Goal: Task Accomplishment & Management: Use online tool/utility

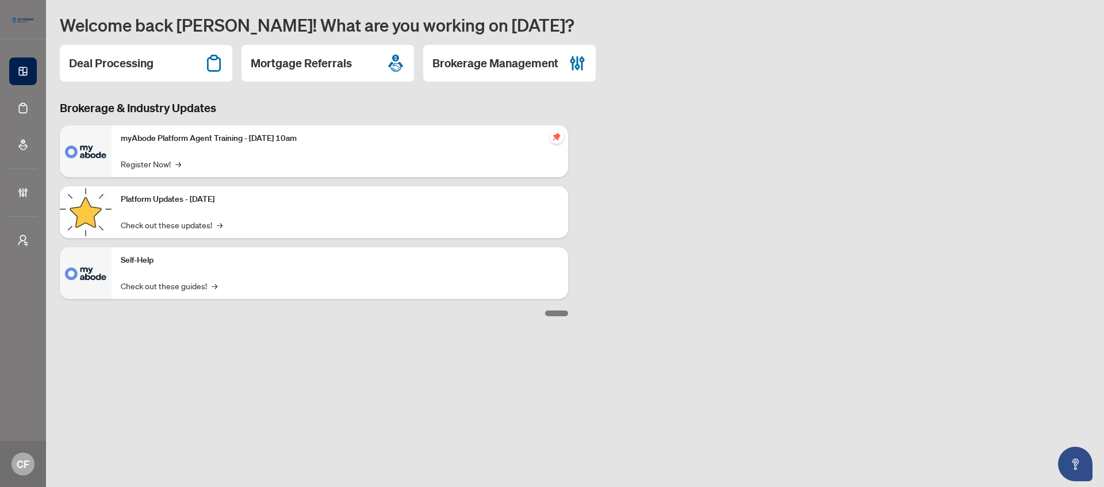
click at [184, 166] on div "myAbode Platform Agent Training - [DATE] 10am Register Now! →" at bounding box center [340, 151] width 457 height 52
click at [138, 66] on h2 "Deal Processing" at bounding box center [111, 63] width 85 height 16
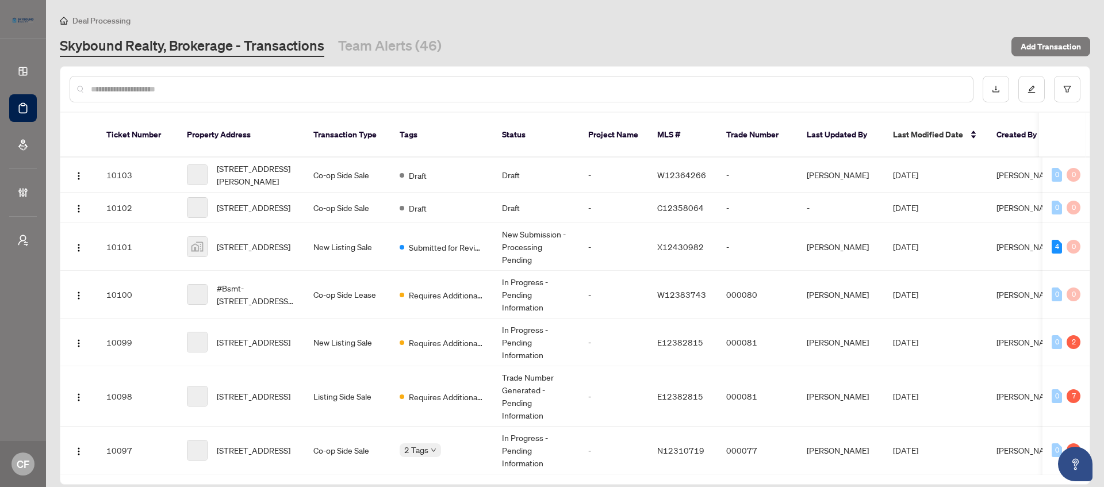
click at [118, 22] on span "Deal Processing" at bounding box center [101, 21] width 58 height 10
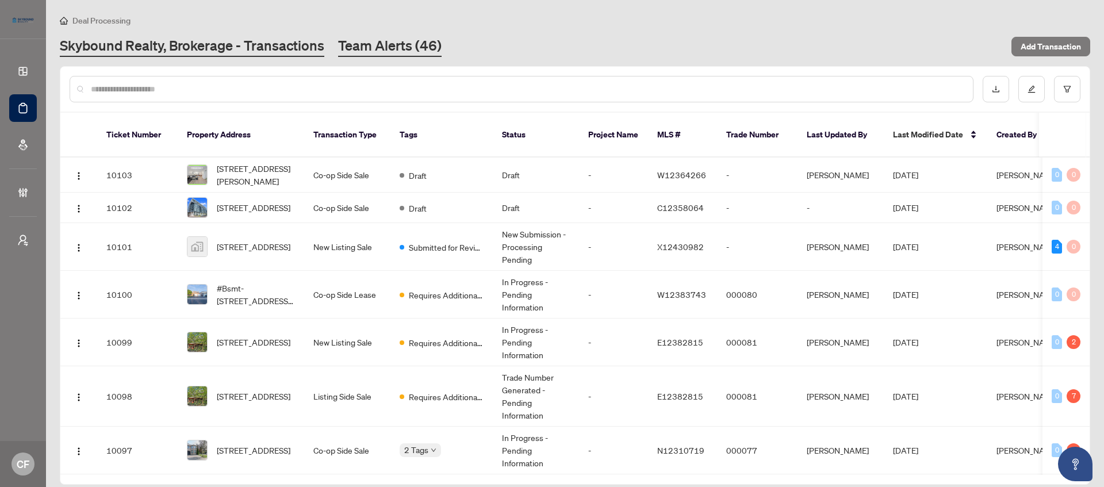
click at [414, 36] on link "Team Alerts (46)" at bounding box center [390, 46] width 104 height 21
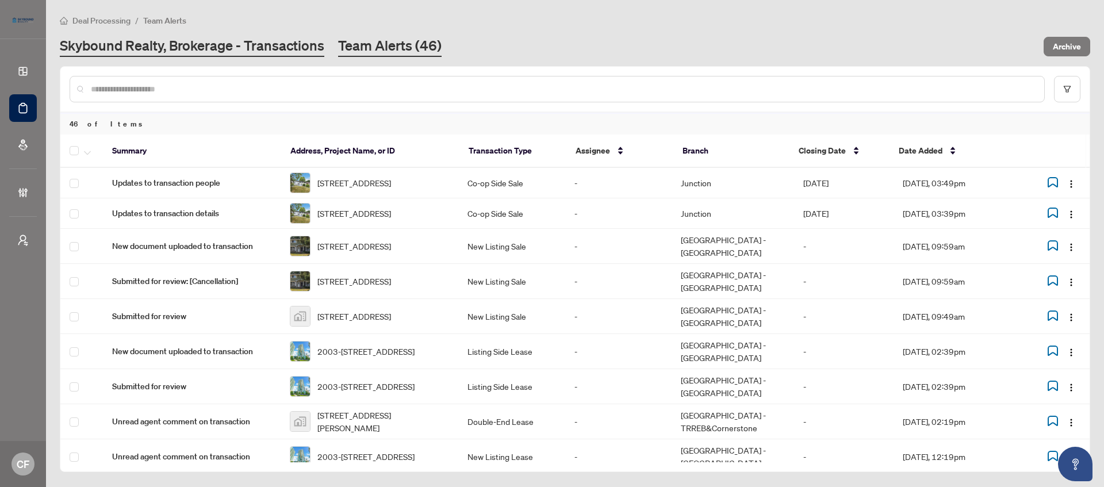
click at [208, 38] on link "Skybound Realty, Brokerage - Transactions" at bounding box center [192, 46] width 265 height 21
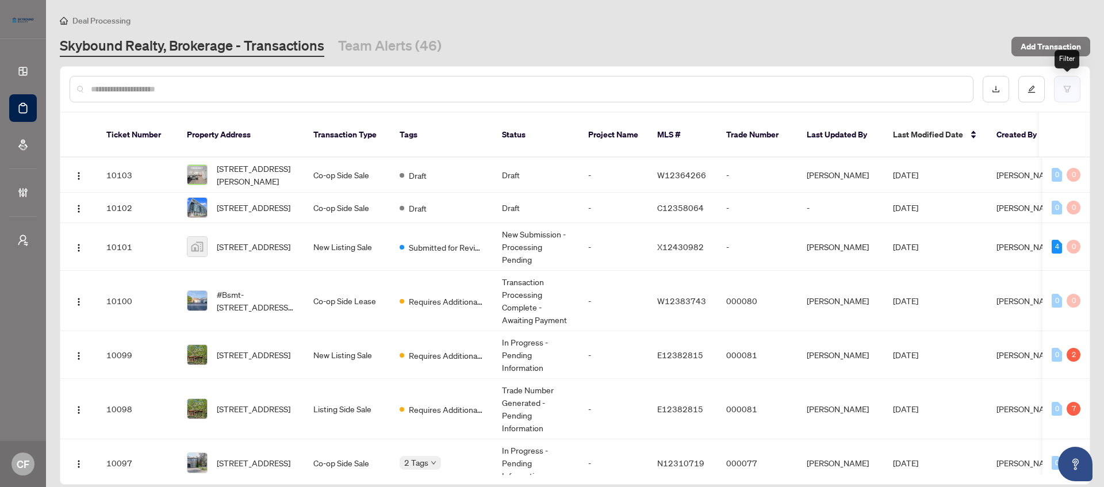
click at [1080, 85] on button "button" at bounding box center [1067, 89] width 26 height 26
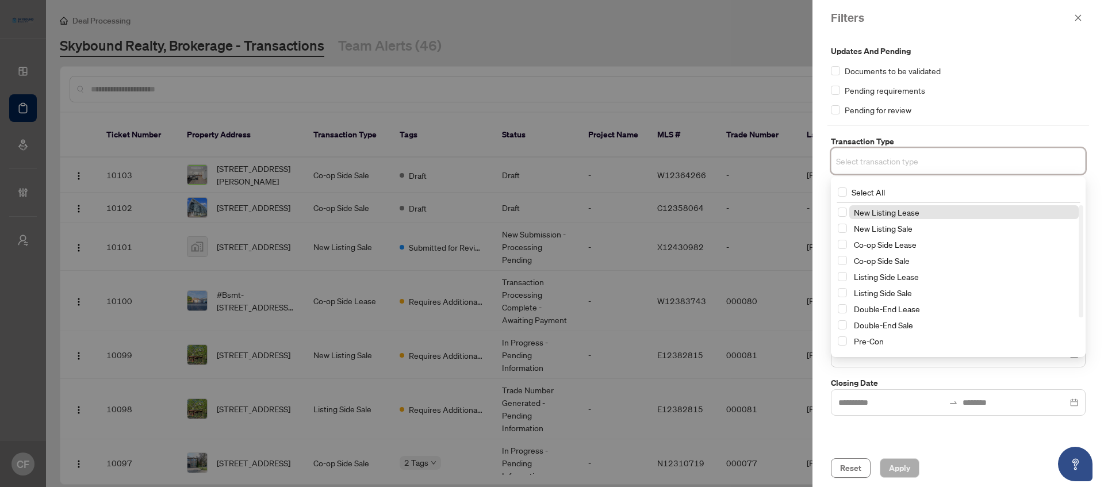
click at [874, 158] on input "search" at bounding box center [876, 161] width 81 height 14
click at [891, 219] on div "New Listing Lease" at bounding box center [958, 212] width 241 height 14
click at [892, 207] on span "New Listing Lease" at bounding box center [887, 212] width 66 height 10
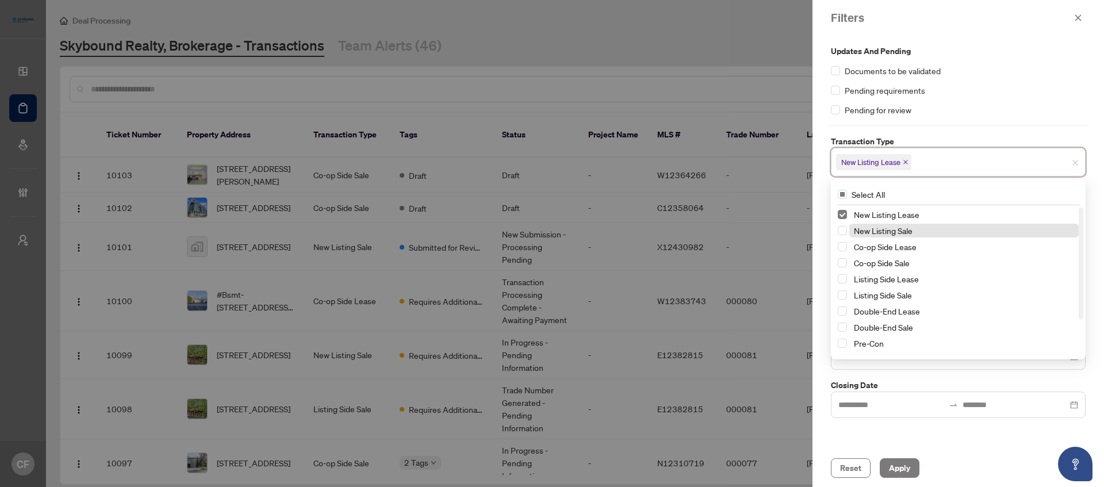
click at [892, 228] on span "New Listing Sale" at bounding box center [883, 230] width 59 height 10
click at [887, 474] on button "Apply" at bounding box center [900, 468] width 40 height 20
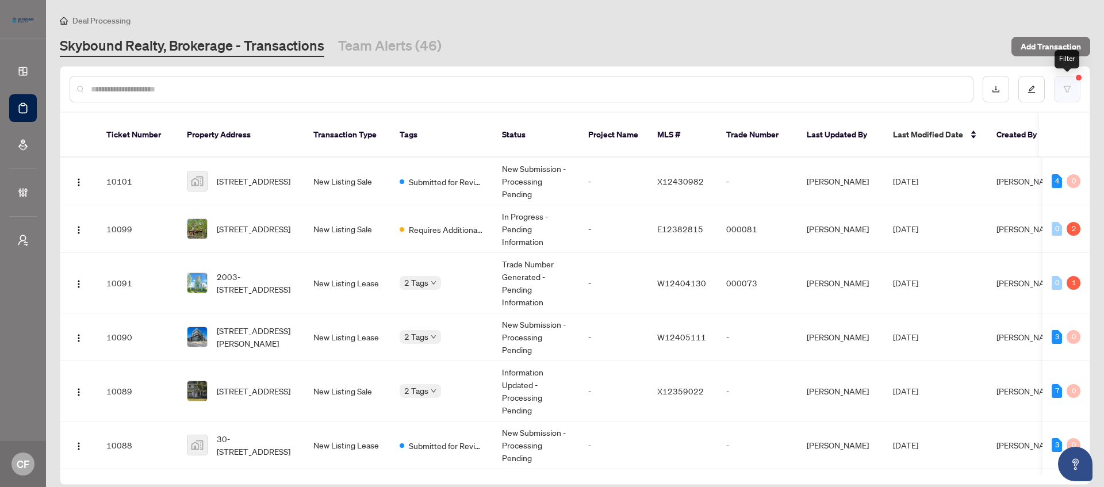
click at [1059, 87] on button "button" at bounding box center [1067, 89] width 26 height 26
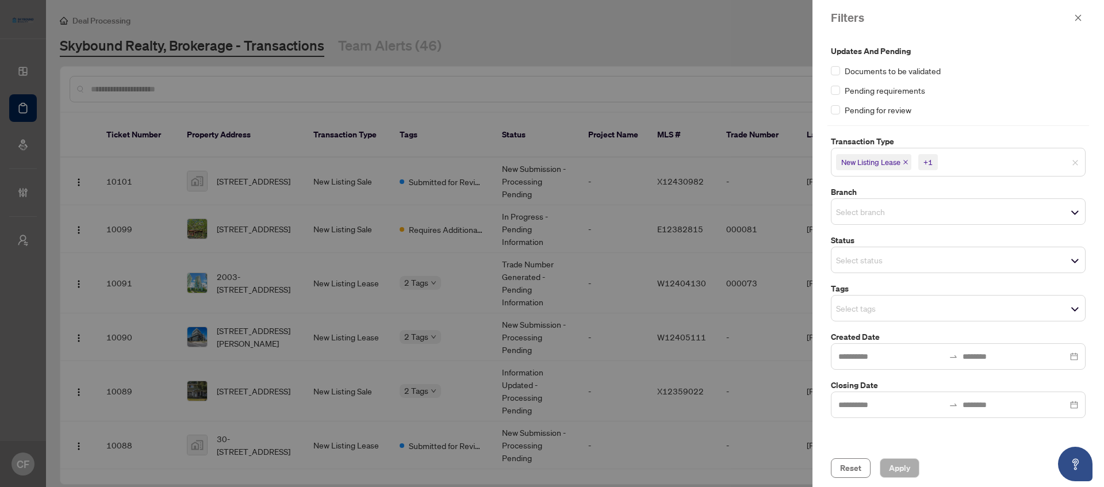
click at [901, 257] on input "search" at bounding box center [876, 260] width 81 height 14
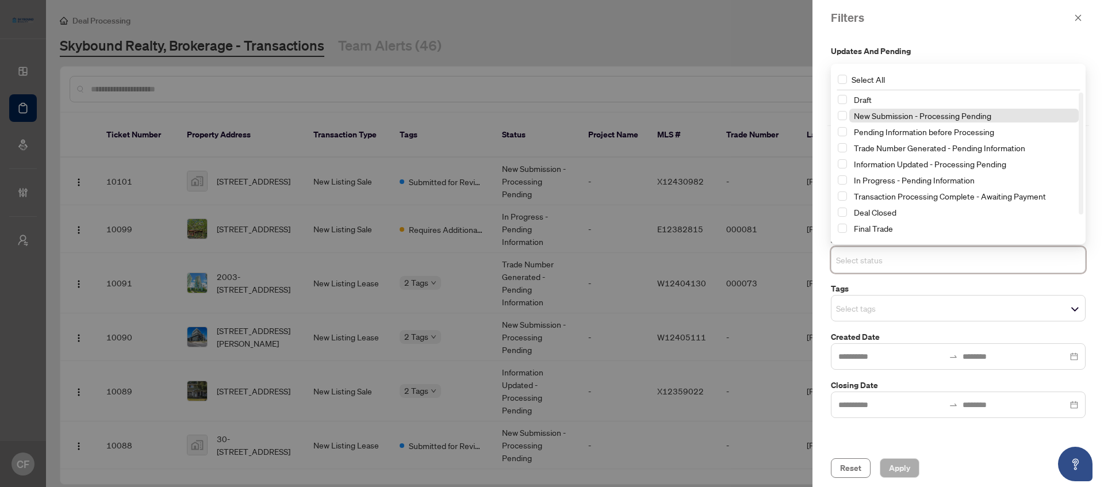
click at [921, 117] on span "New Submission - Processing Pending" at bounding box center [922, 115] width 137 height 10
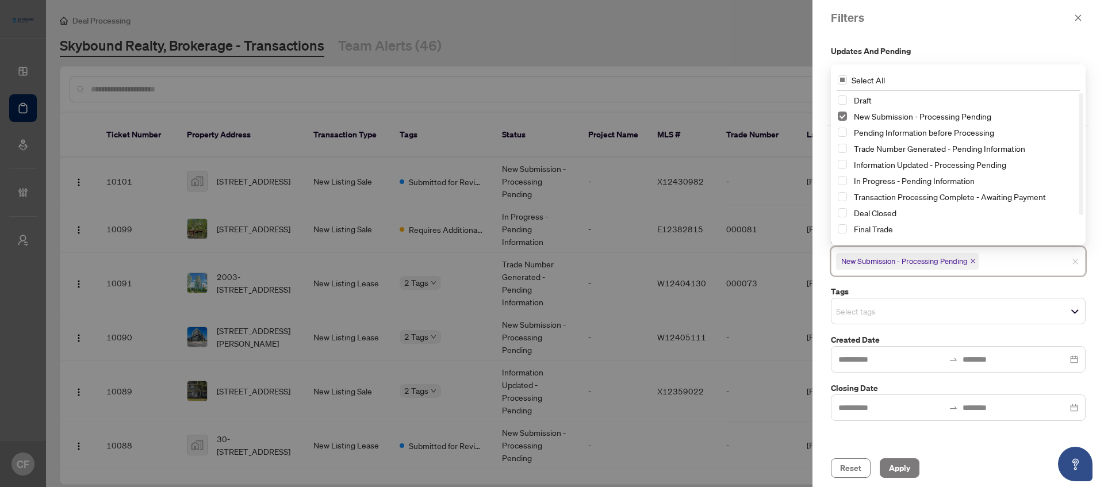
click at [901, 312] on input "search" at bounding box center [876, 311] width 81 height 14
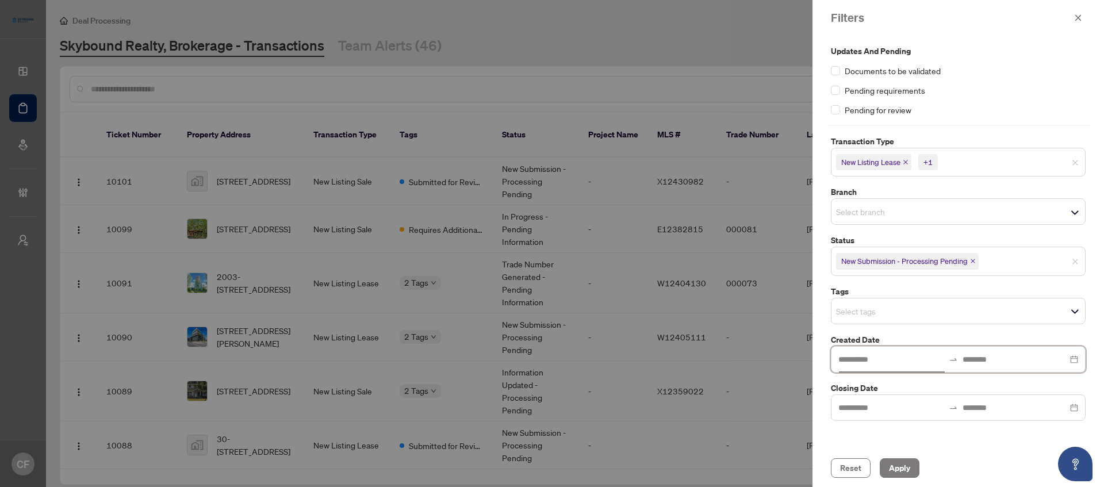
click at [898, 363] on input at bounding box center [892, 359] width 106 height 13
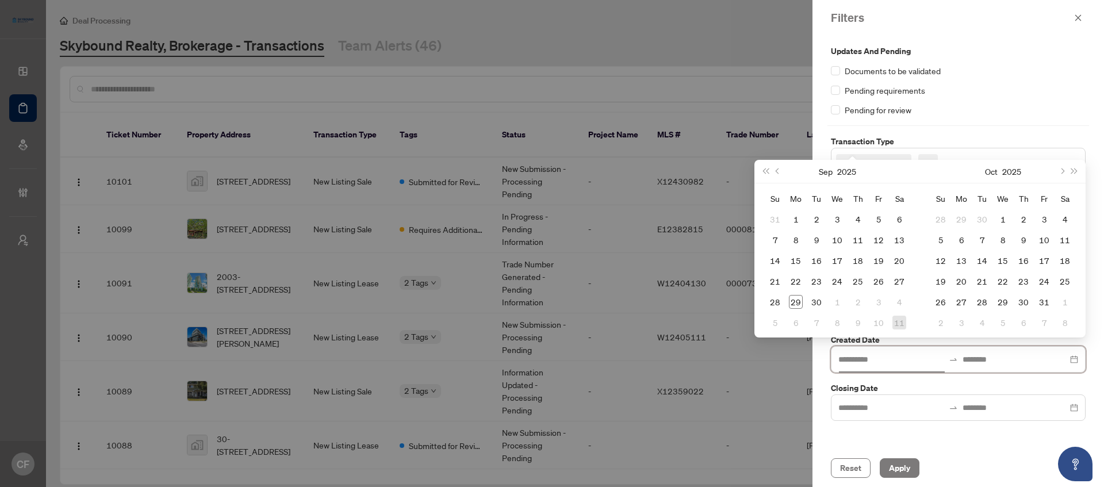
type input "**********"
click at [829, 380] on div "Updates and Pending Documents to be validated Pending requirements Pending for …" at bounding box center [959, 233] width 262 height 376
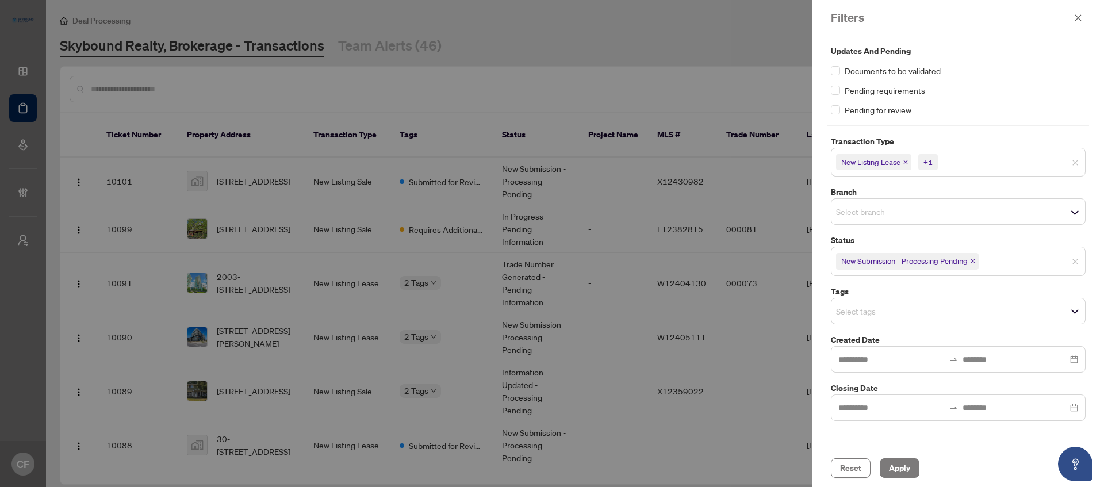
click at [885, 307] on input "search" at bounding box center [876, 311] width 81 height 14
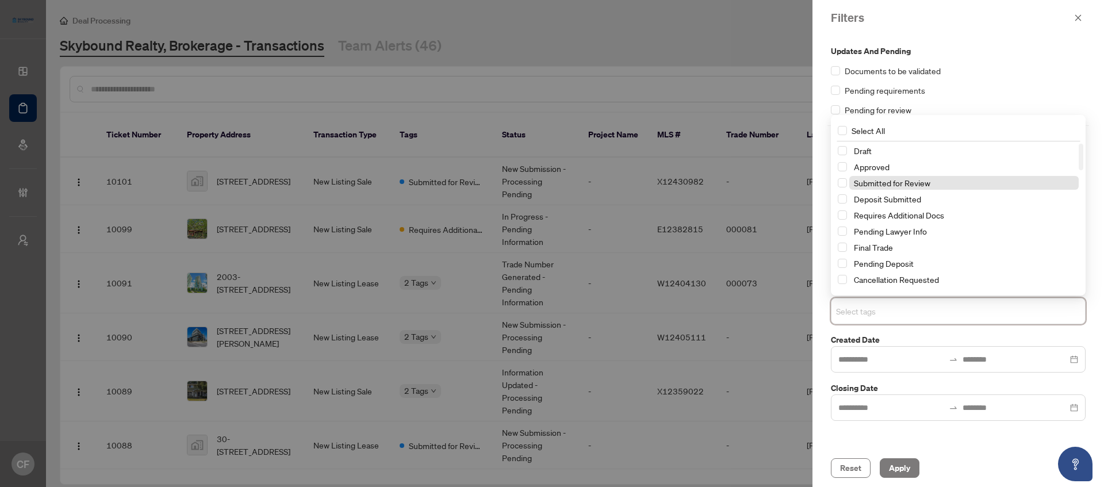
click at [896, 179] on span "Submitted for Review" at bounding box center [892, 183] width 76 height 10
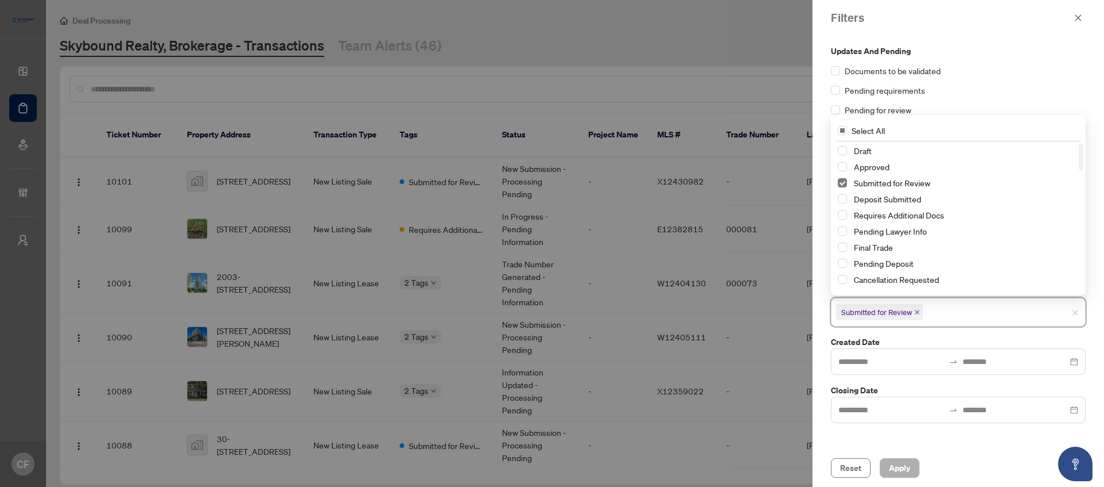
click at [898, 465] on span "Apply" at bounding box center [899, 468] width 21 height 18
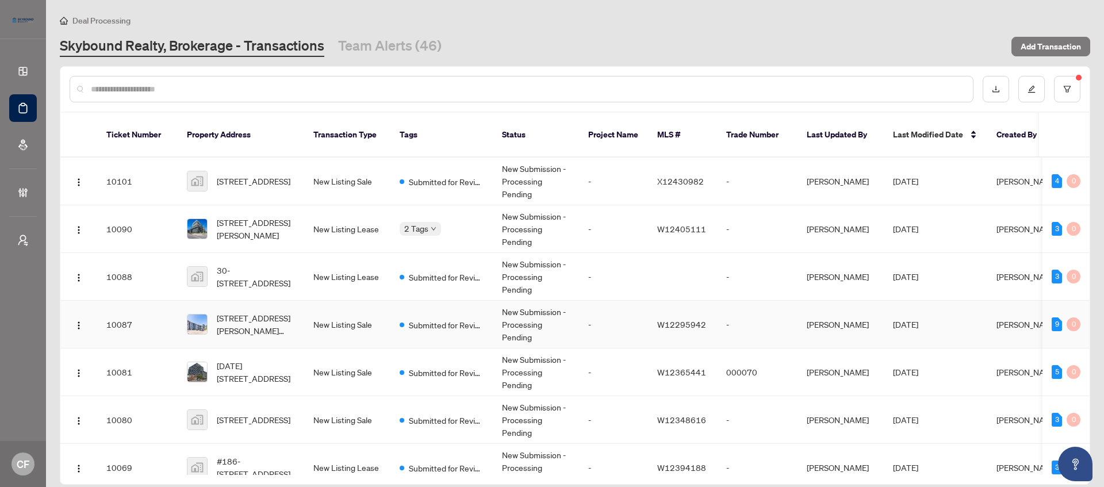
scroll to position [251, 0]
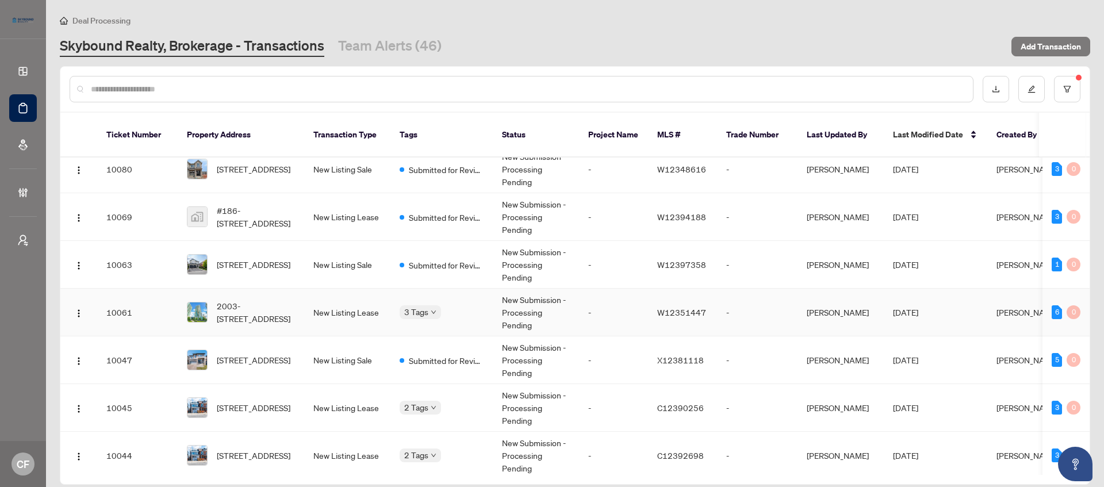
click at [672, 307] on span "W12351447" at bounding box center [681, 312] width 49 height 10
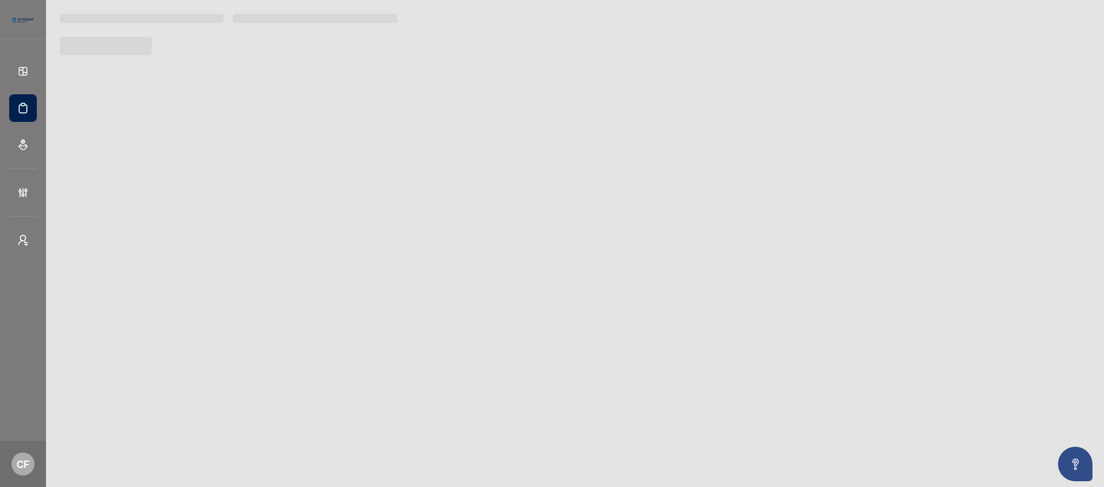
click at [672, 299] on main "Deal Processing Skybound Realty, Brokerage - Transactions Team Alerts (46) Add …" at bounding box center [575, 243] width 1058 height 487
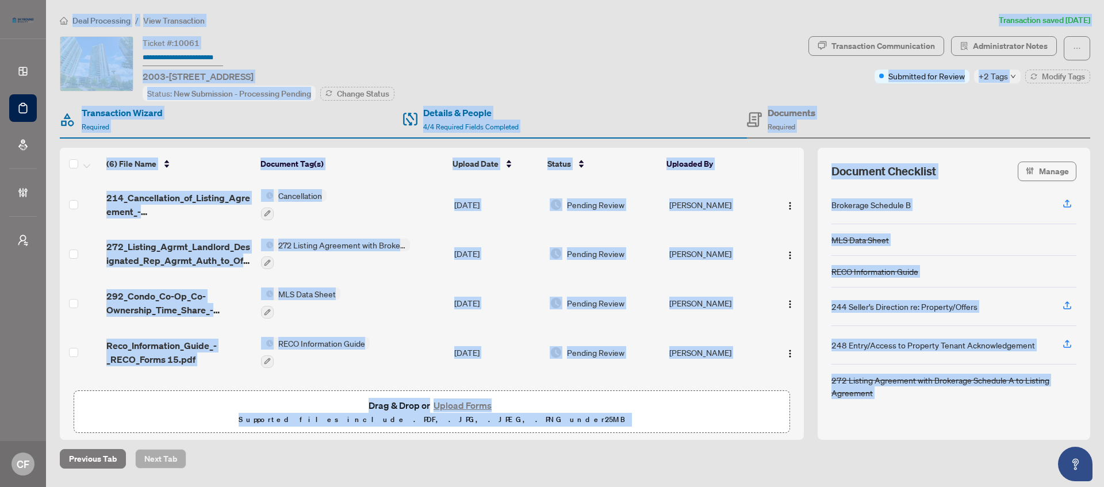
click at [598, 30] on div "Deal Processing / View Transaction Transaction saved [DATE] Ticket #: 10061 200…" at bounding box center [575, 241] width 1040 height 455
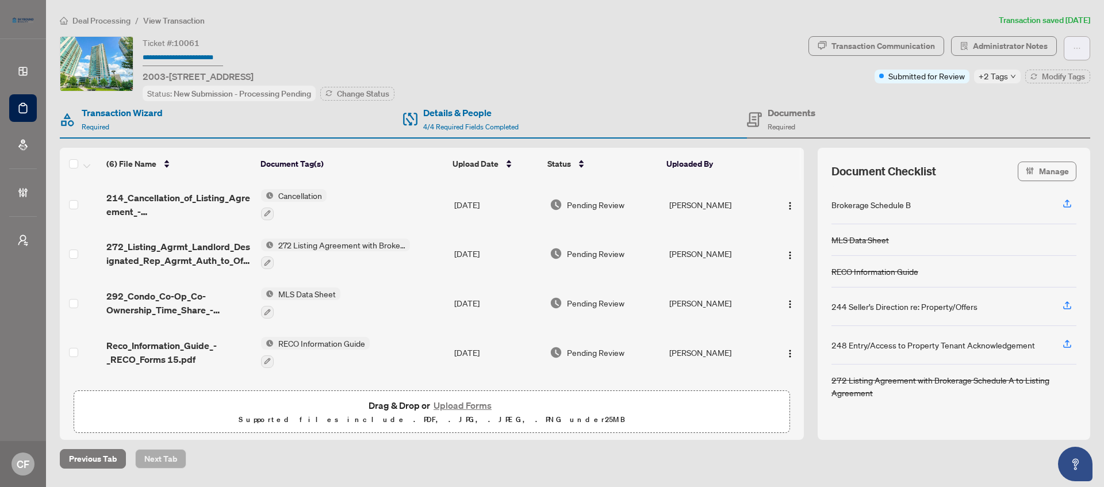
click at [1072, 52] on button "button" at bounding box center [1077, 48] width 26 height 24
click at [696, 51] on div "Ticket #: 10061 2003-[STREET_ADDRESS] Status: New Submission - Processing Pendi…" at bounding box center [432, 68] width 744 height 65
click at [107, 18] on span "Deal Processing" at bounding box center [101, 21] width 58 height 10
